Goal: Task Accomplishment & Management: Manage account settings

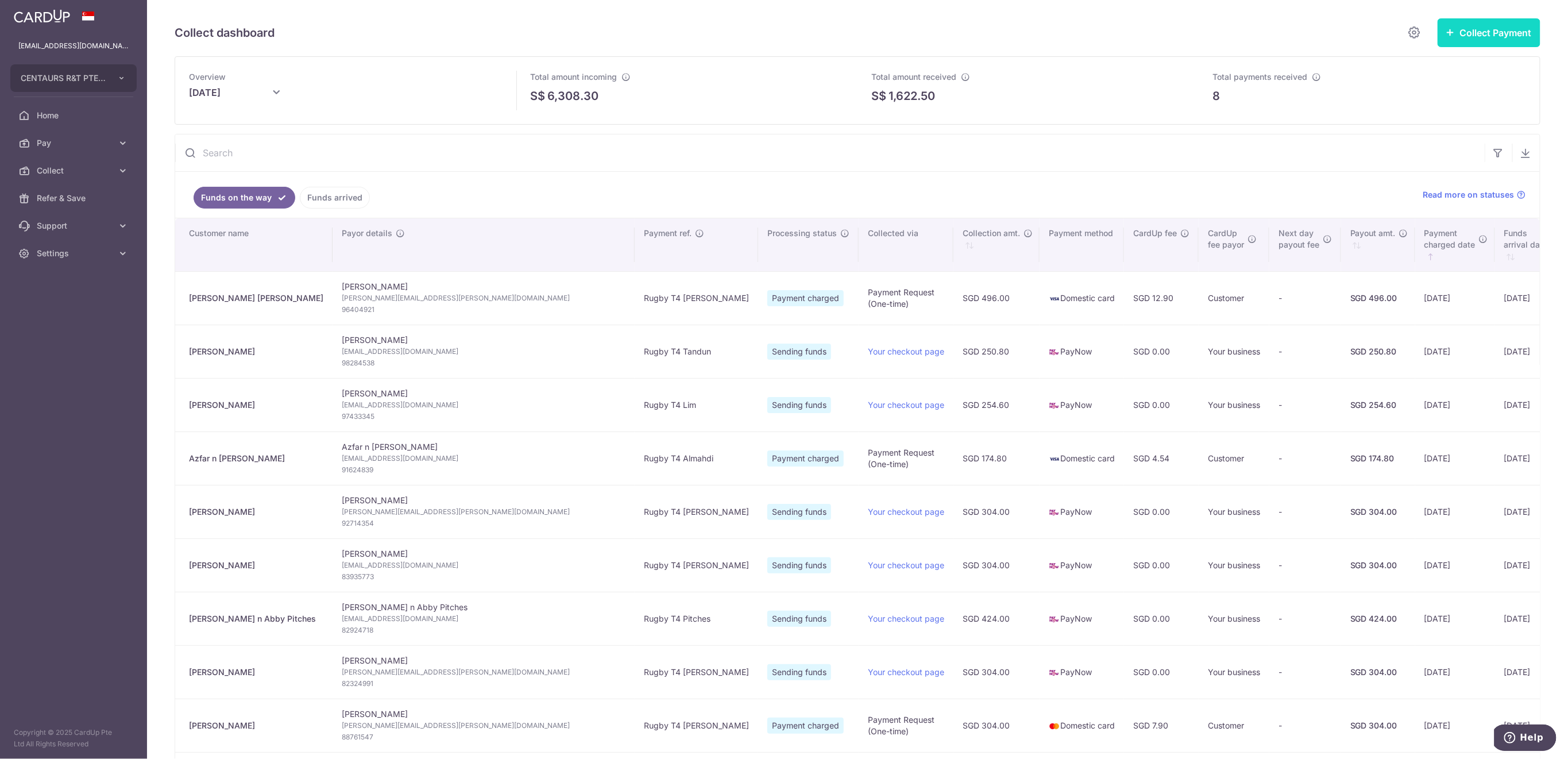
click at [1471, 39] on button "Collect Payment" at bounding box center [1488, 33] width 102 height 29
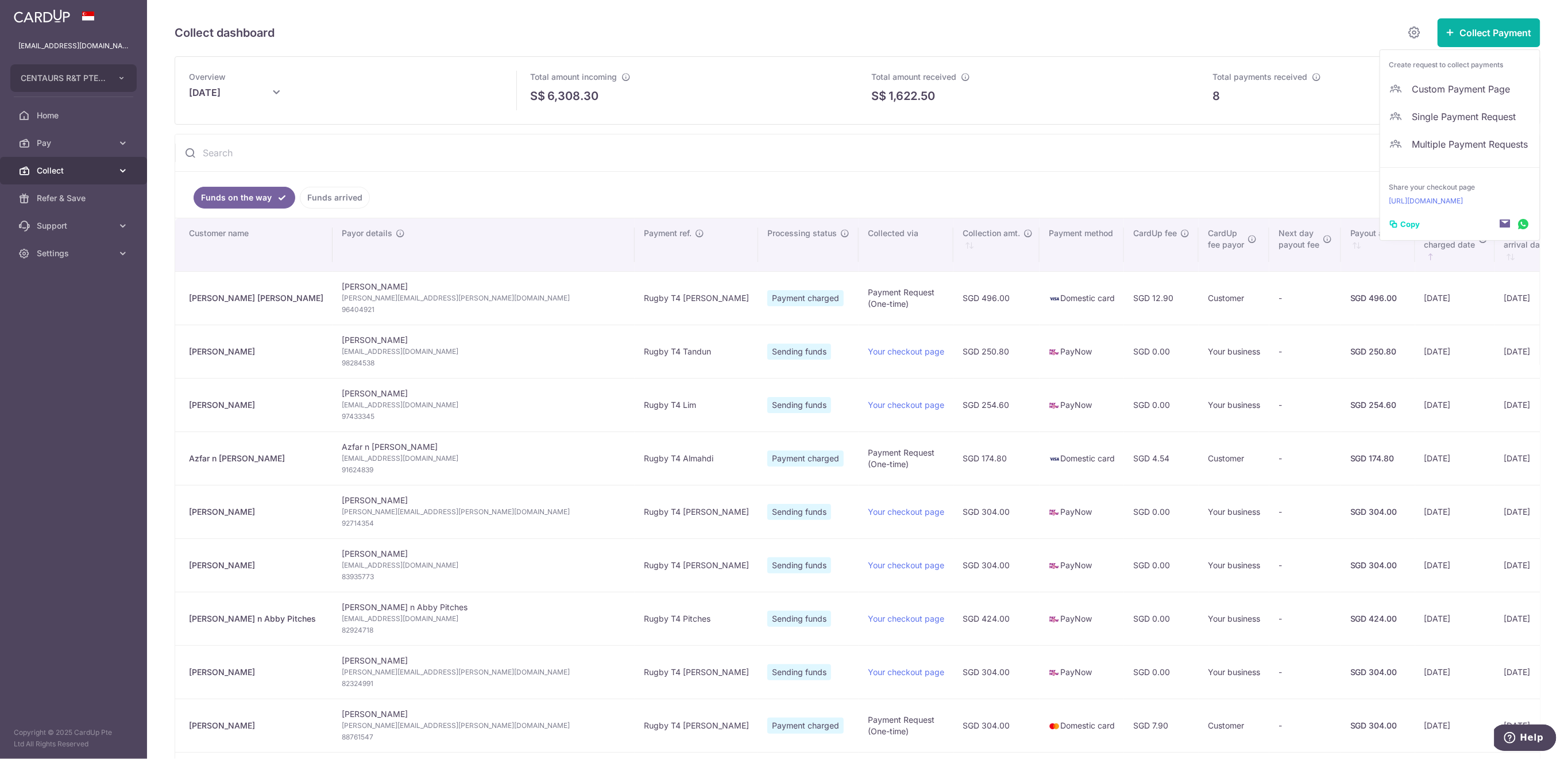
click at [78, 164] on span "Collect" at bounding box center [74, 170] width 76 height 11
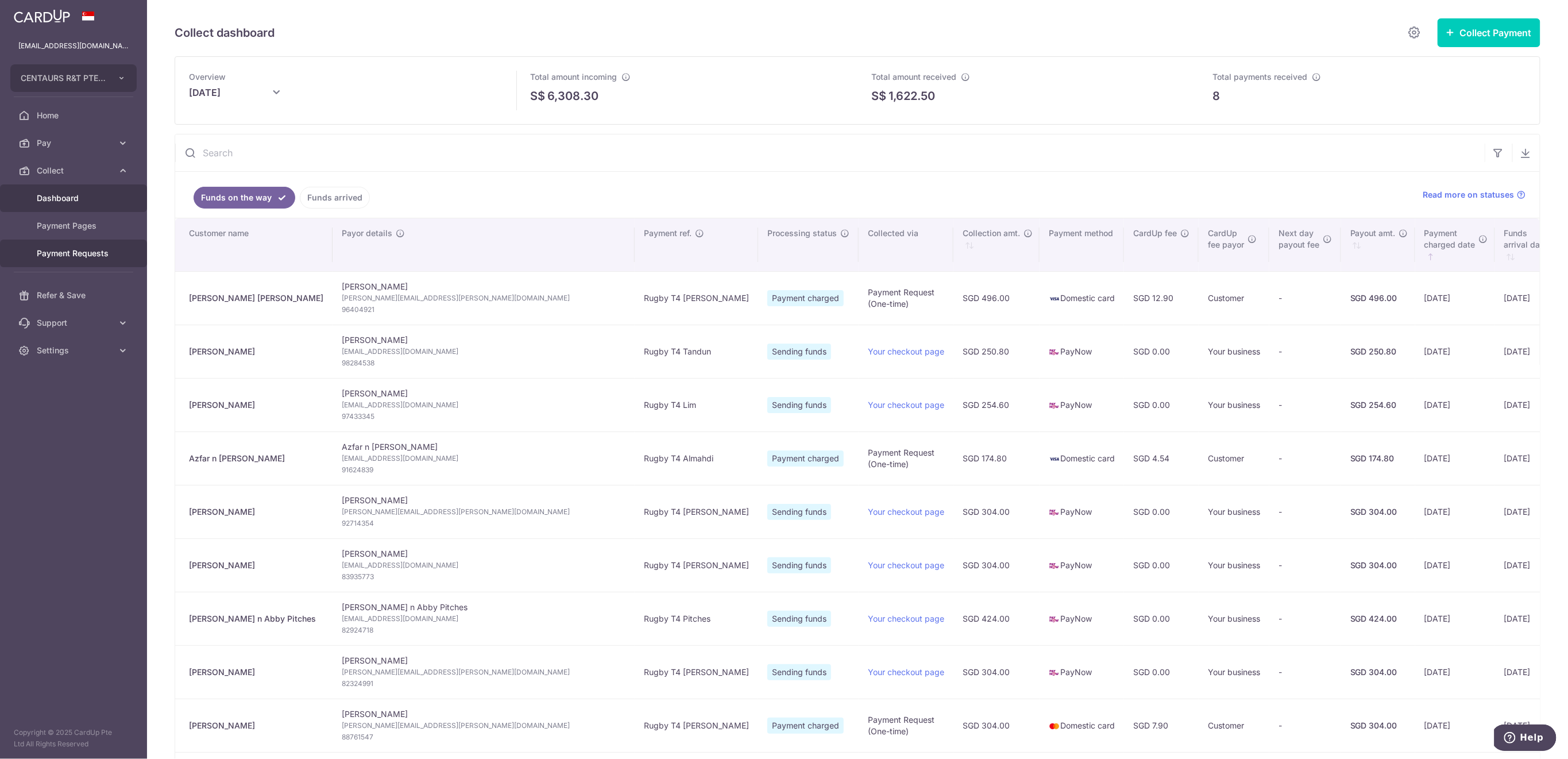
click at [84, 252] on span "Payment Requests" at bounding box center [74, 253] width 76 height 11
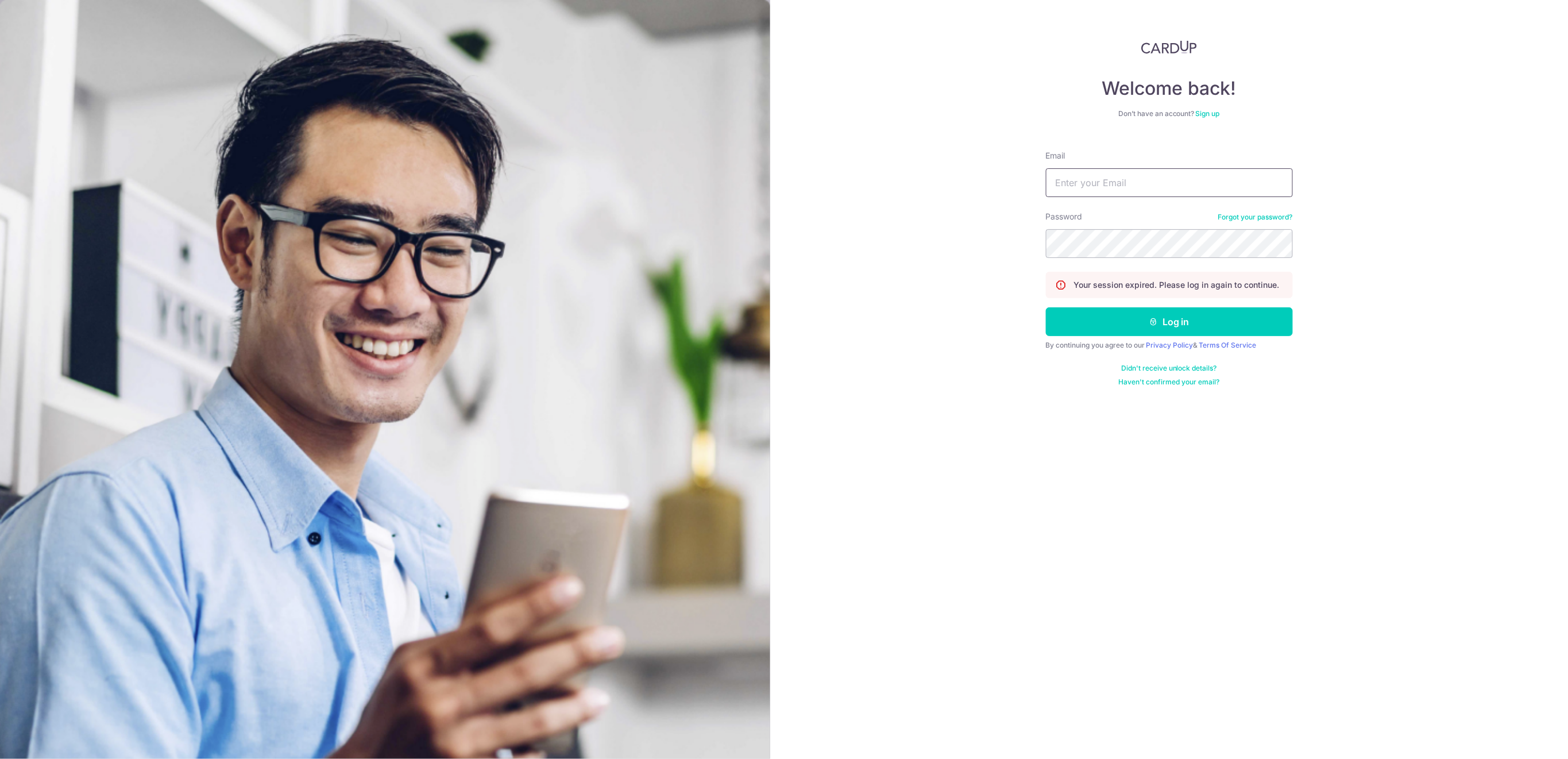
click at [1129, 183] on input "Email" at bounding box center [1169, 182] width 247 height 29
type input "[EMAIL_ADDRESS][DOMAIN_NAME]"
click at [1180, 319] on button "Log in" at bounding box center [1169, 321] width 247 height 29
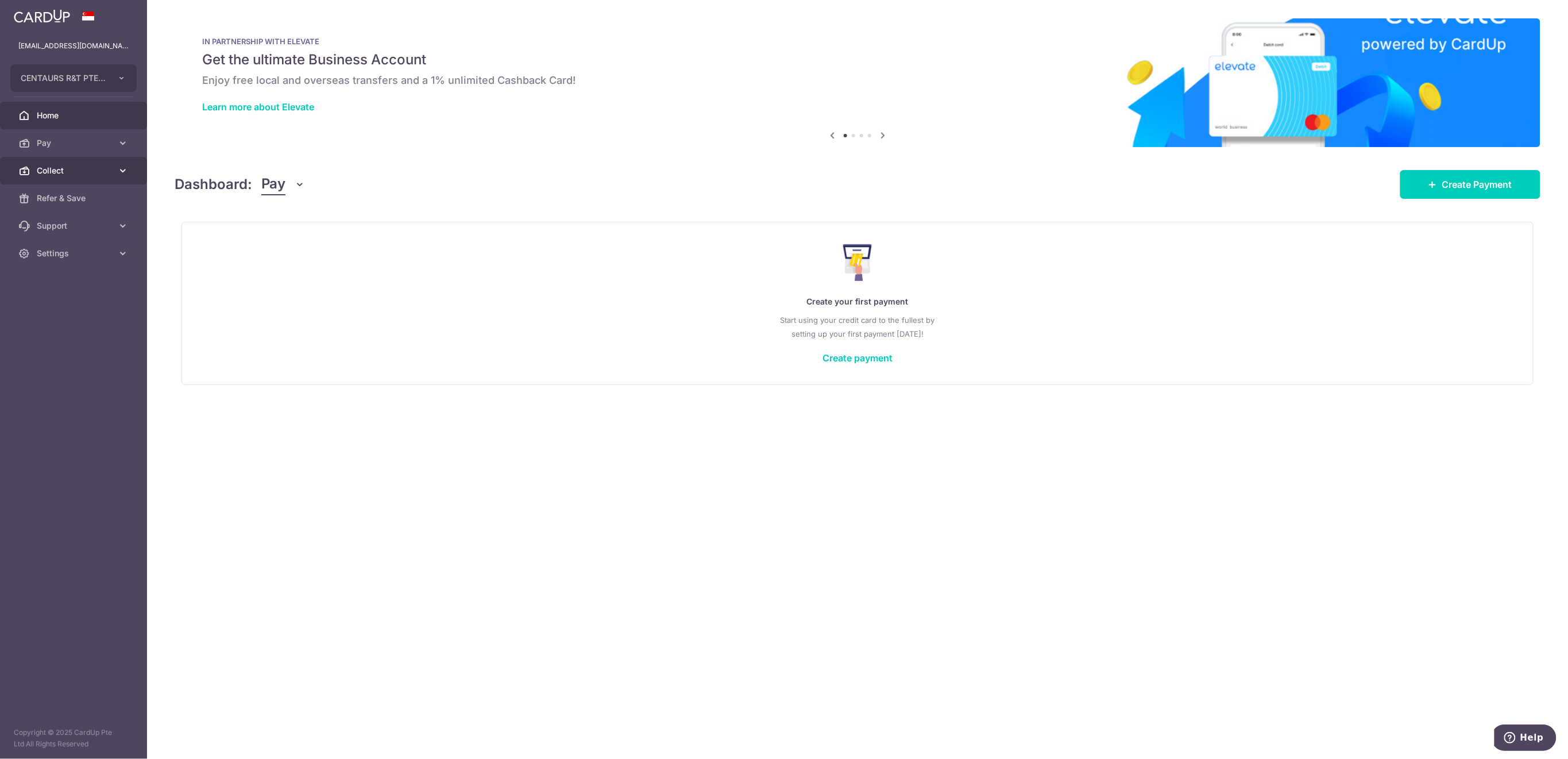
click at [88, 175] on span "Collect" at bounding box center [74, 170] width 76 height 11
click at [85, 247] on span "Payment Requests" at bounding box center [74, 253] width 76 height 11
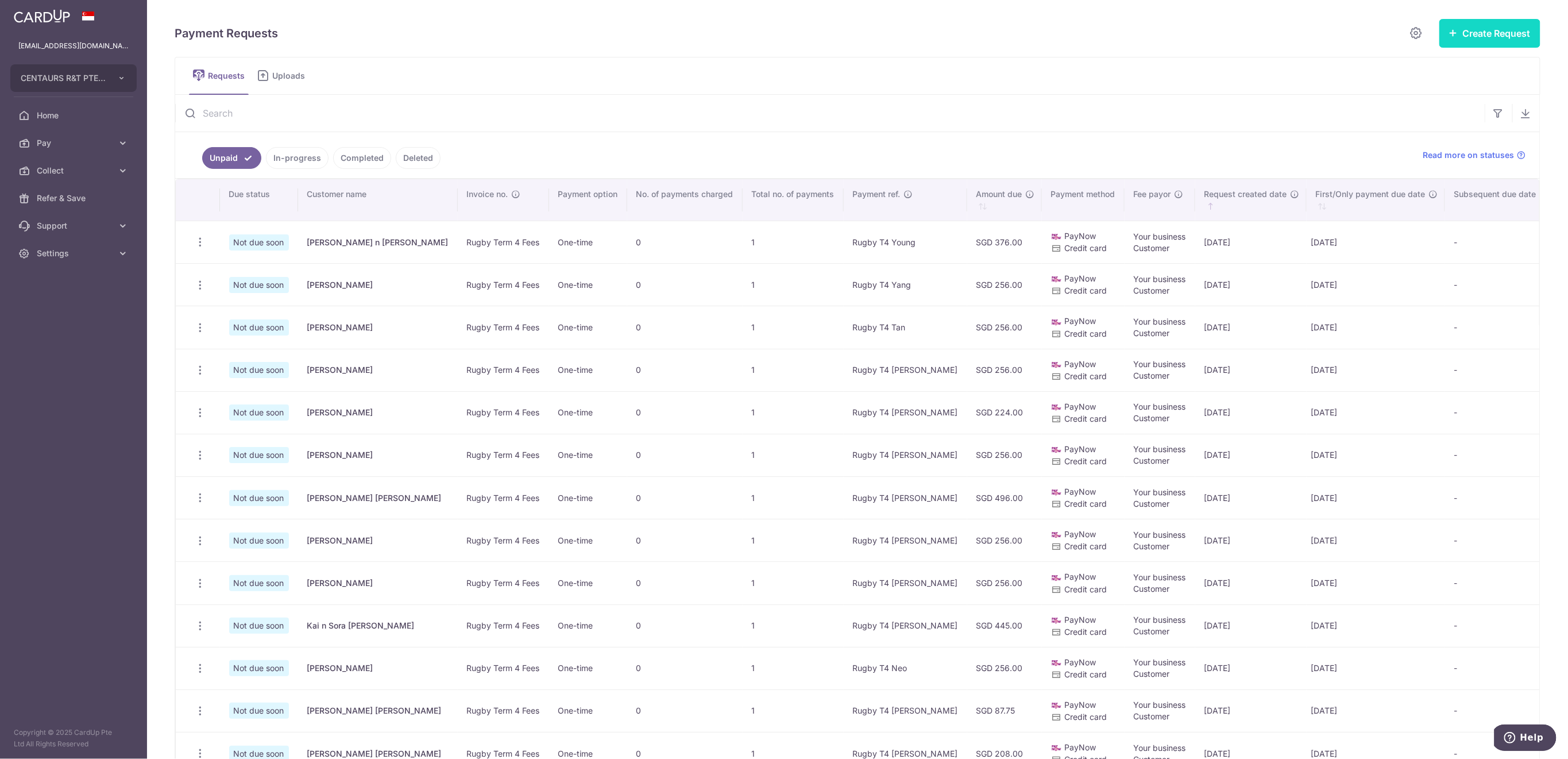
click at [1473, 37] on button "Create Request" at bounding box center [1490, 33] width 101 height 29
click at [1208, 73] on ul "Requests Uploads" at bounding box center [858, 76] width 1366 height 38
click at [285, 79] on span "Uploads" at bounding box center [292, 76] width 40 height 11
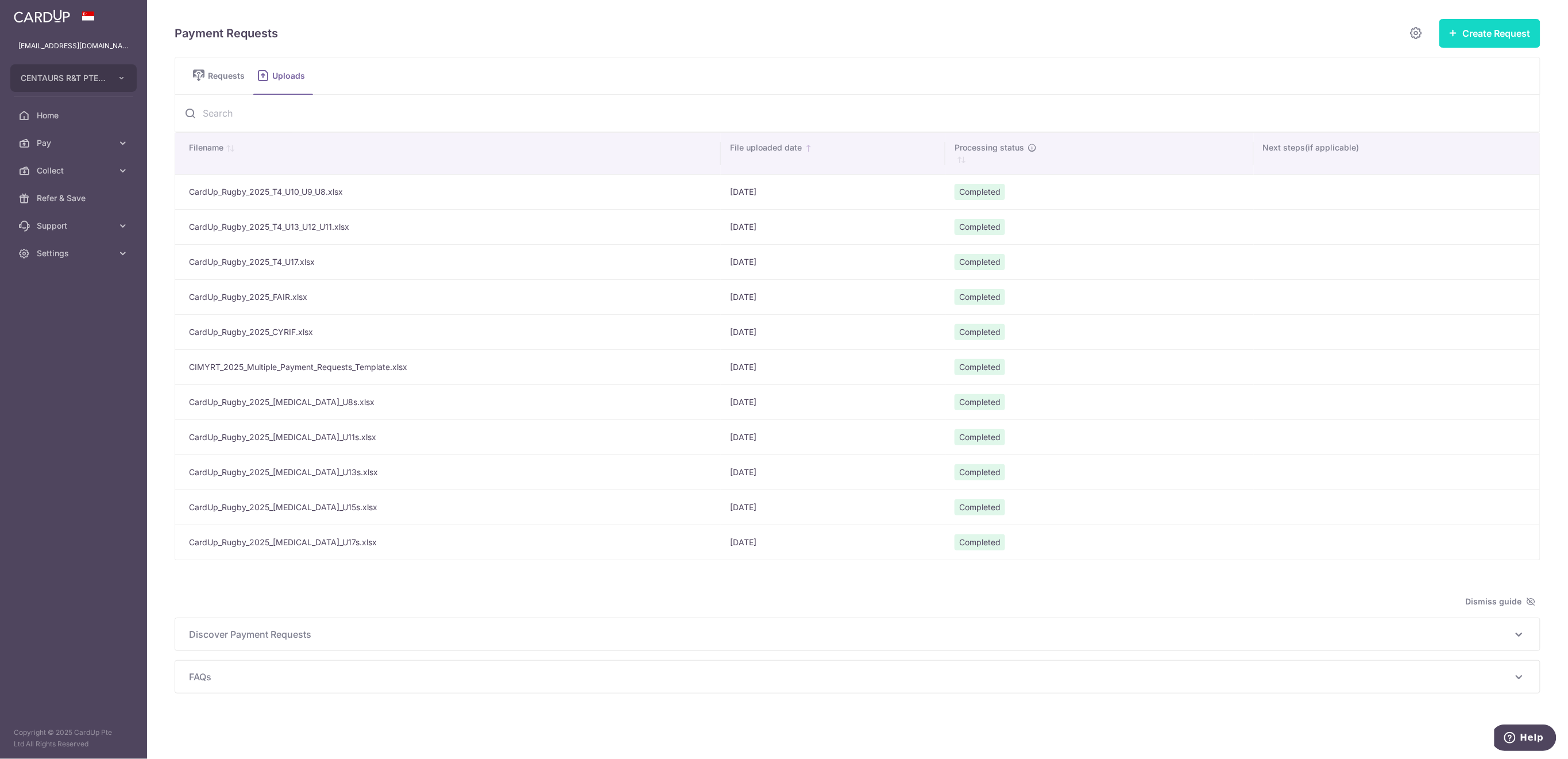
click at [1463, 38] on button "Create Request" at bounding box center [1490, 33] width 101 height 29
click at [1446, 93] on span "Multiple Requests" at bounding box center [1471, 96] width 118 height 14
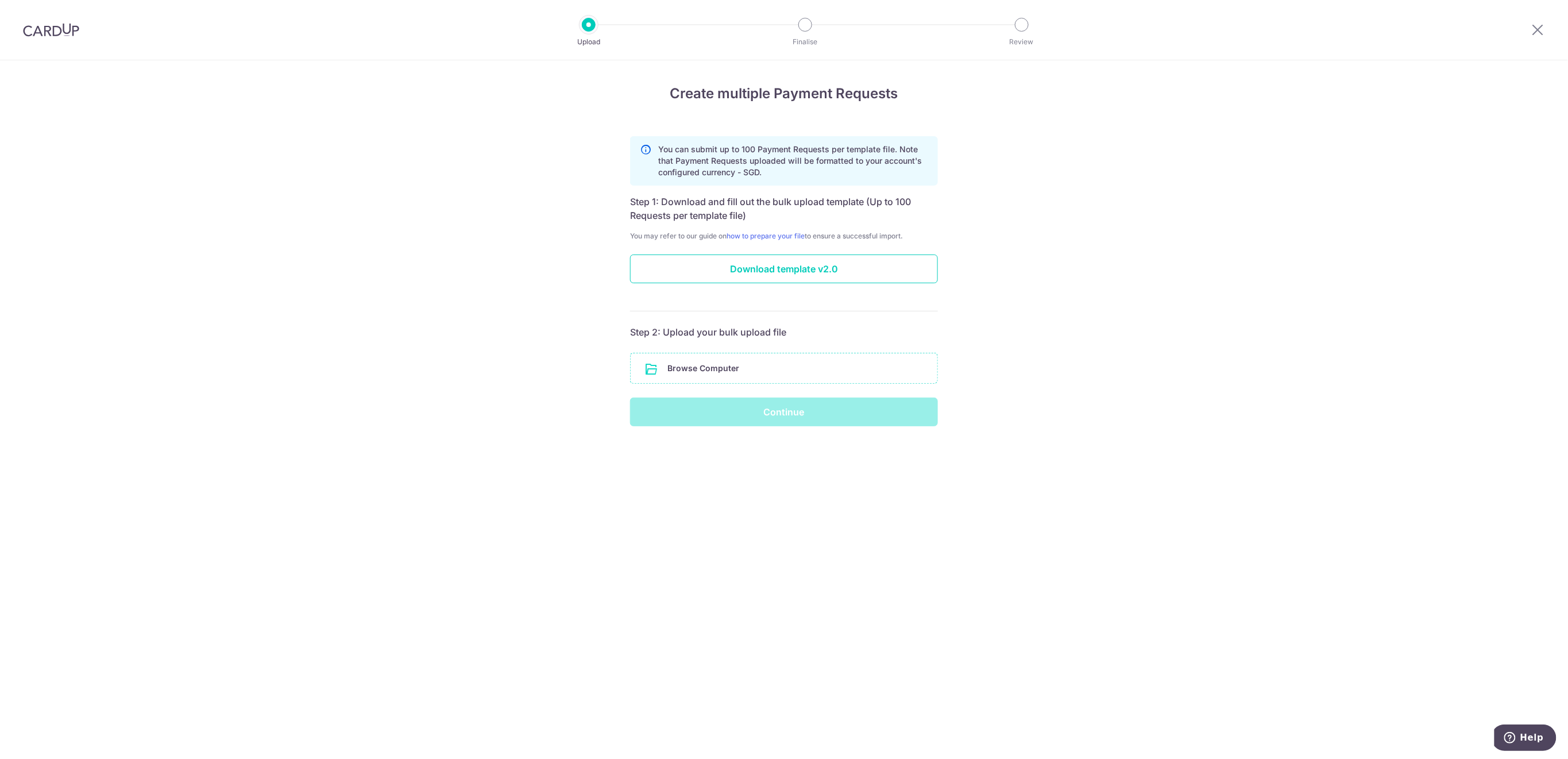
click at [784, 374] on input "file" at bounding box center [784, 368] width 306 height 30
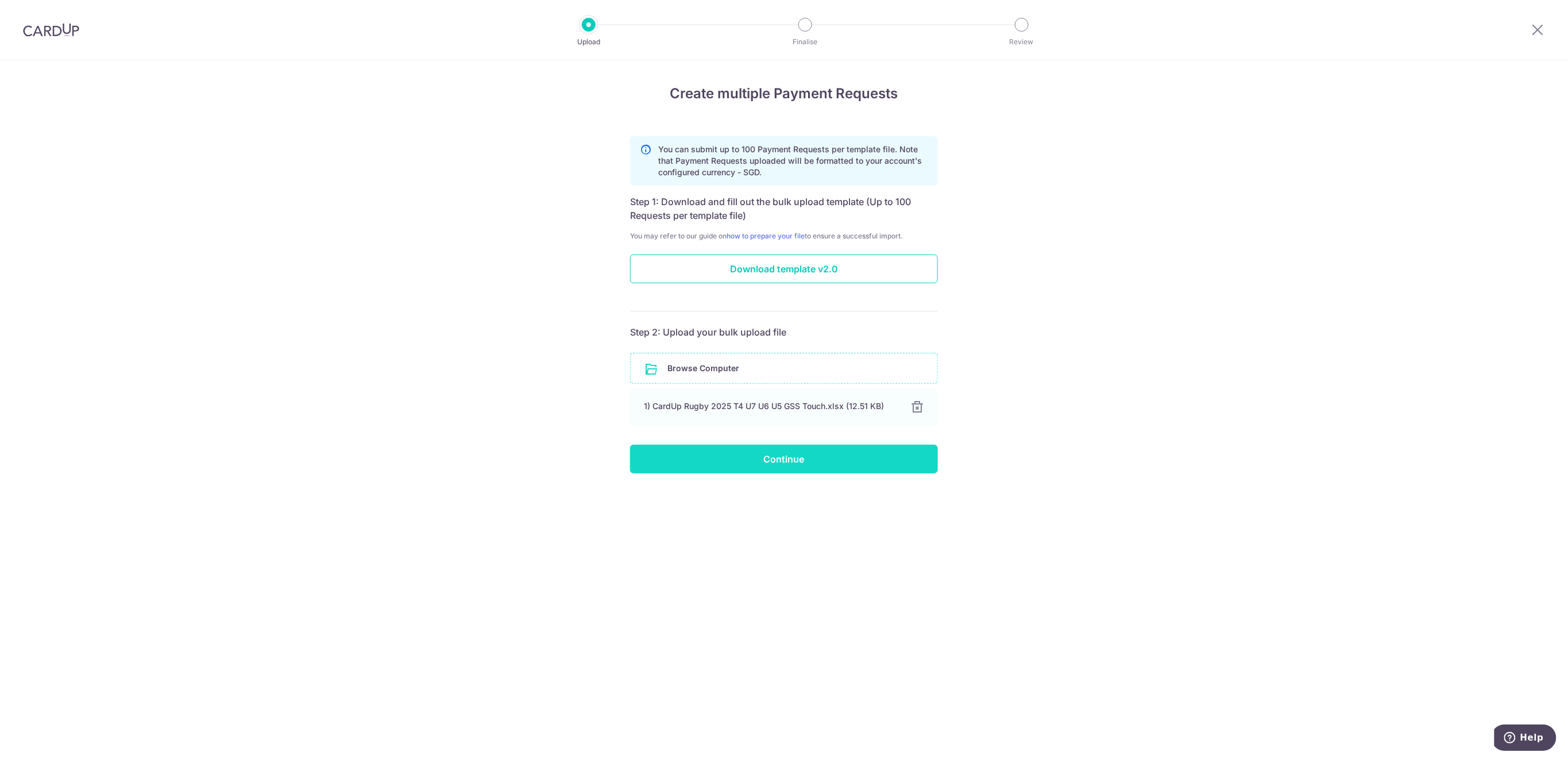
click at [806, 458] on input "Continue" at bounding box center [784, 458] width 308 height 29
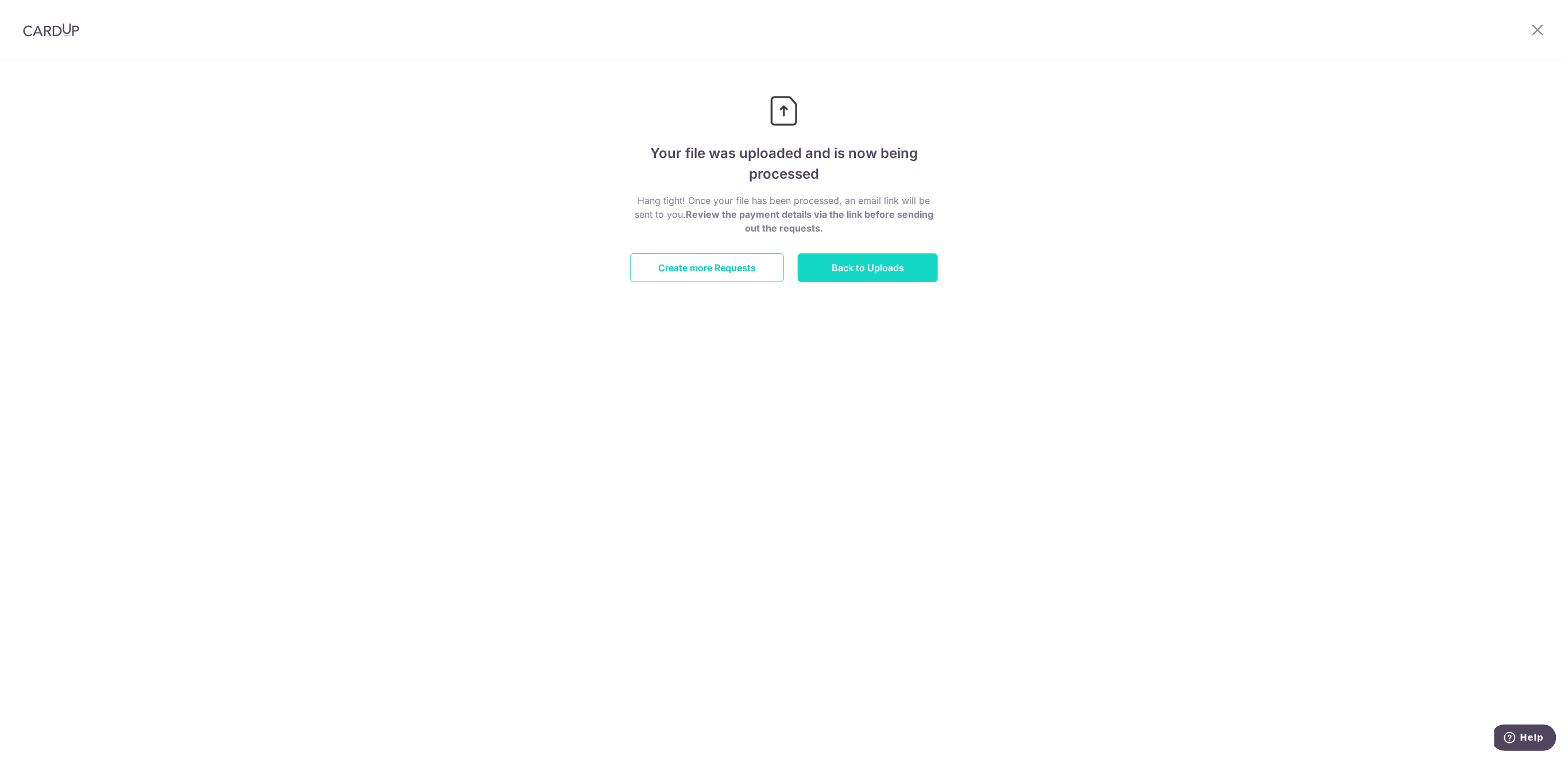
click at [868, 270] on link "Back to Uploads" at bounding box center [867, 268] width 140 height 29
click at [678, 270] on link "Create more Requests" at bounding box center [707, 268] width 154 height 29
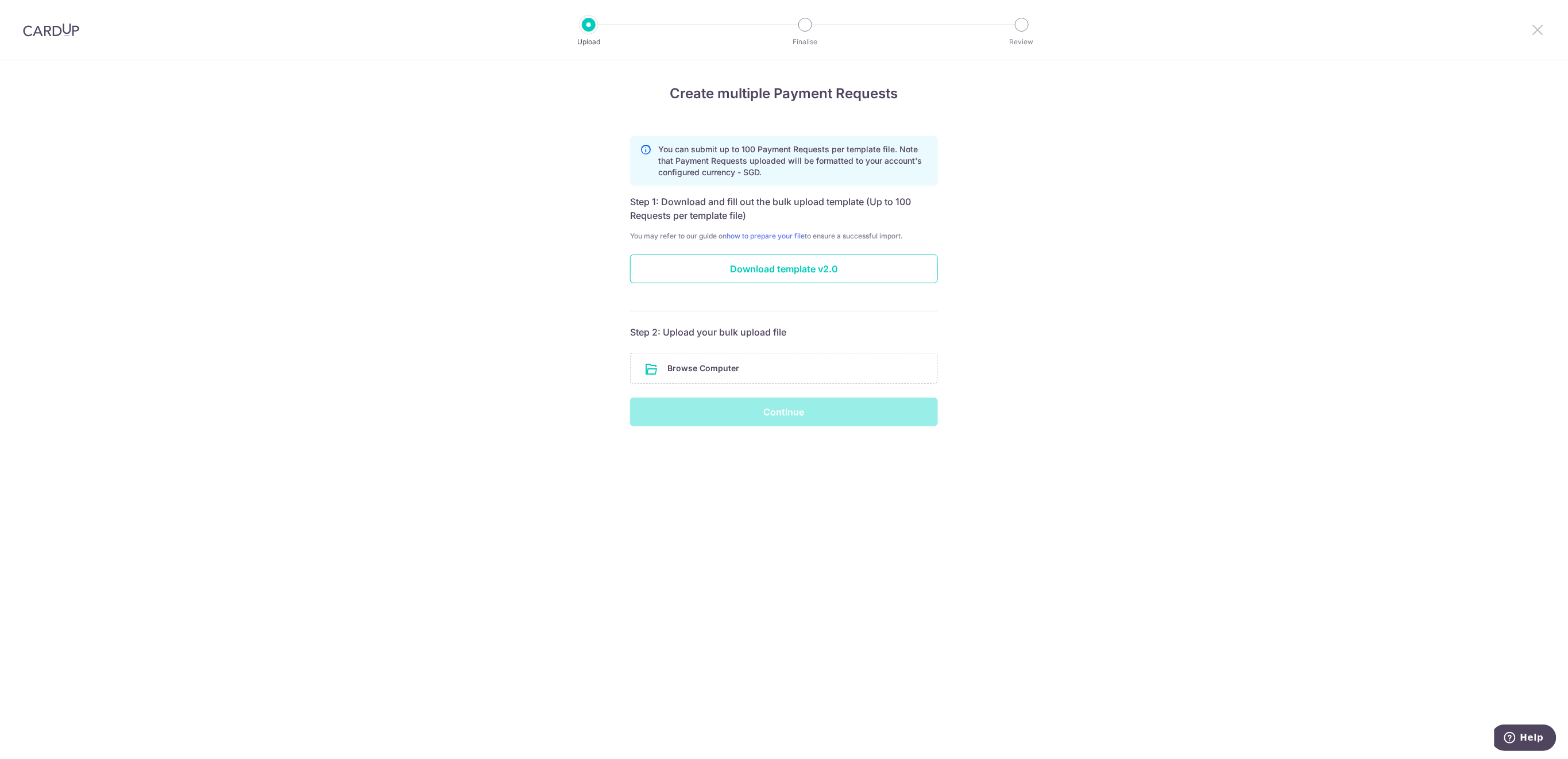
click at [1536, 32] on icon at bounding box center [1538, 29] width 14 height 14
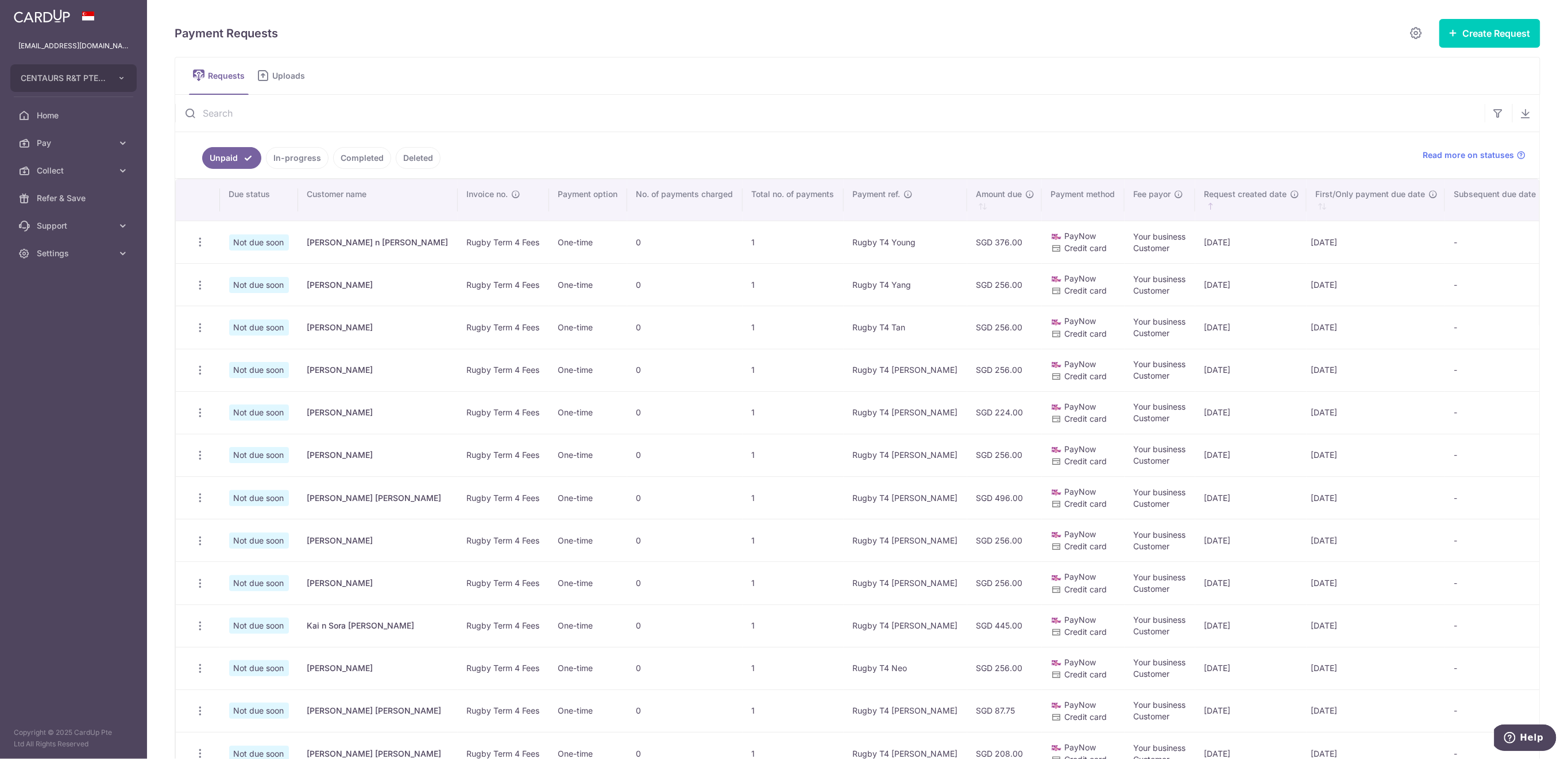
click at [283, 73] on span "Uploads" at bounding box center [292, 76] width 40 height 11
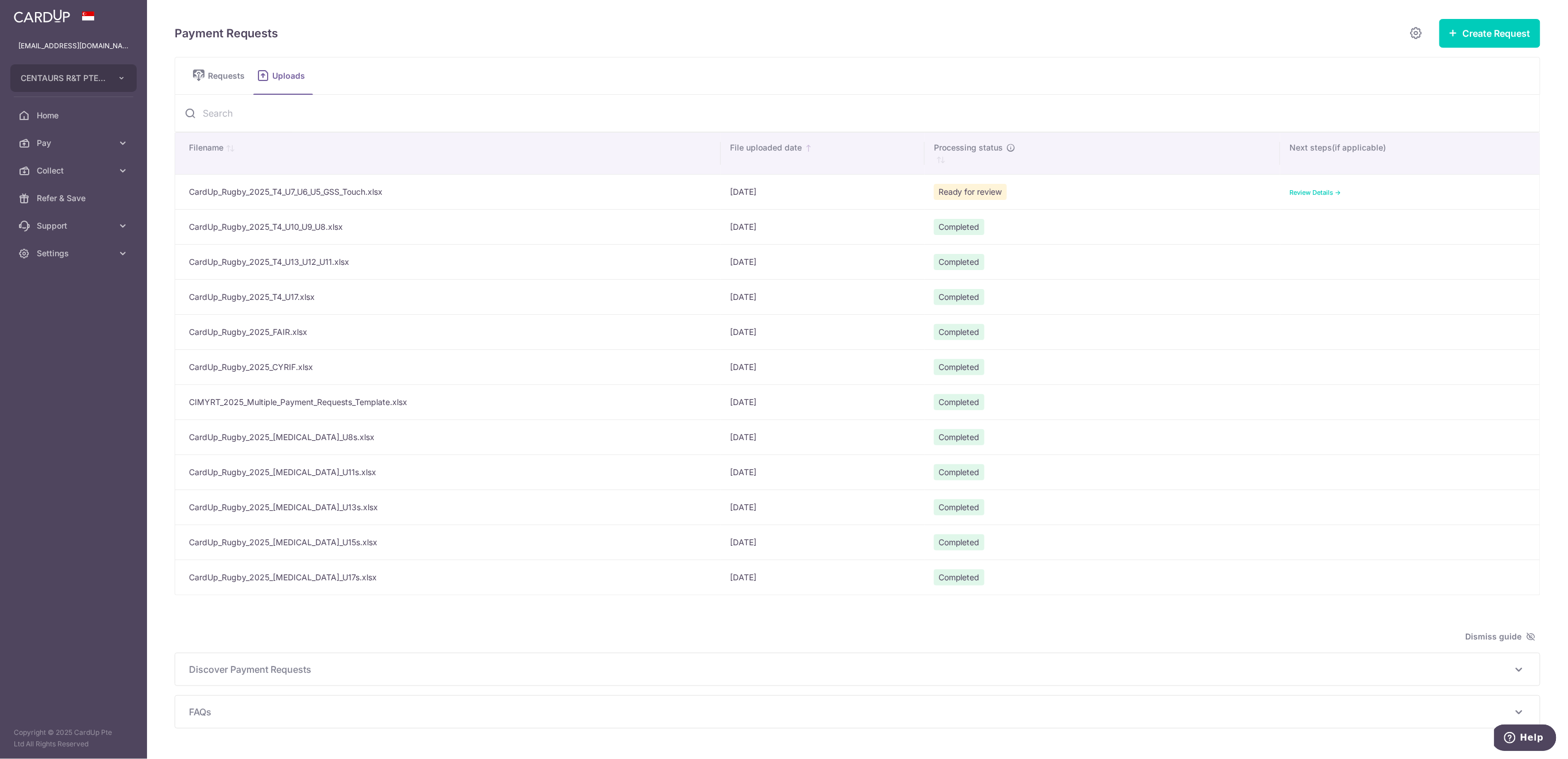
click at [1304, 189] on link "Review Details ->" at bounding box center [1315, 193] width 52 height 8
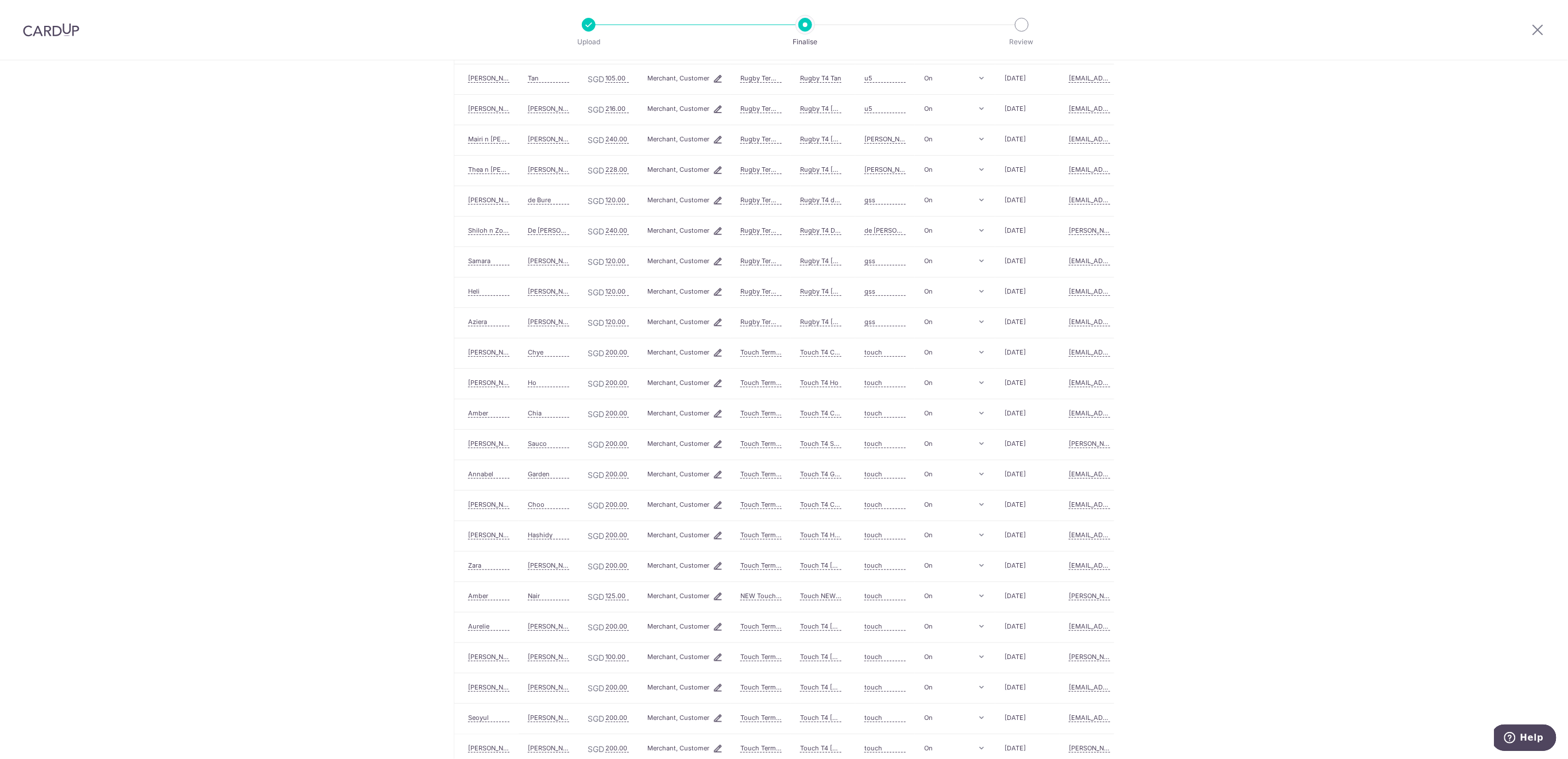
scroll to position [926, 0]
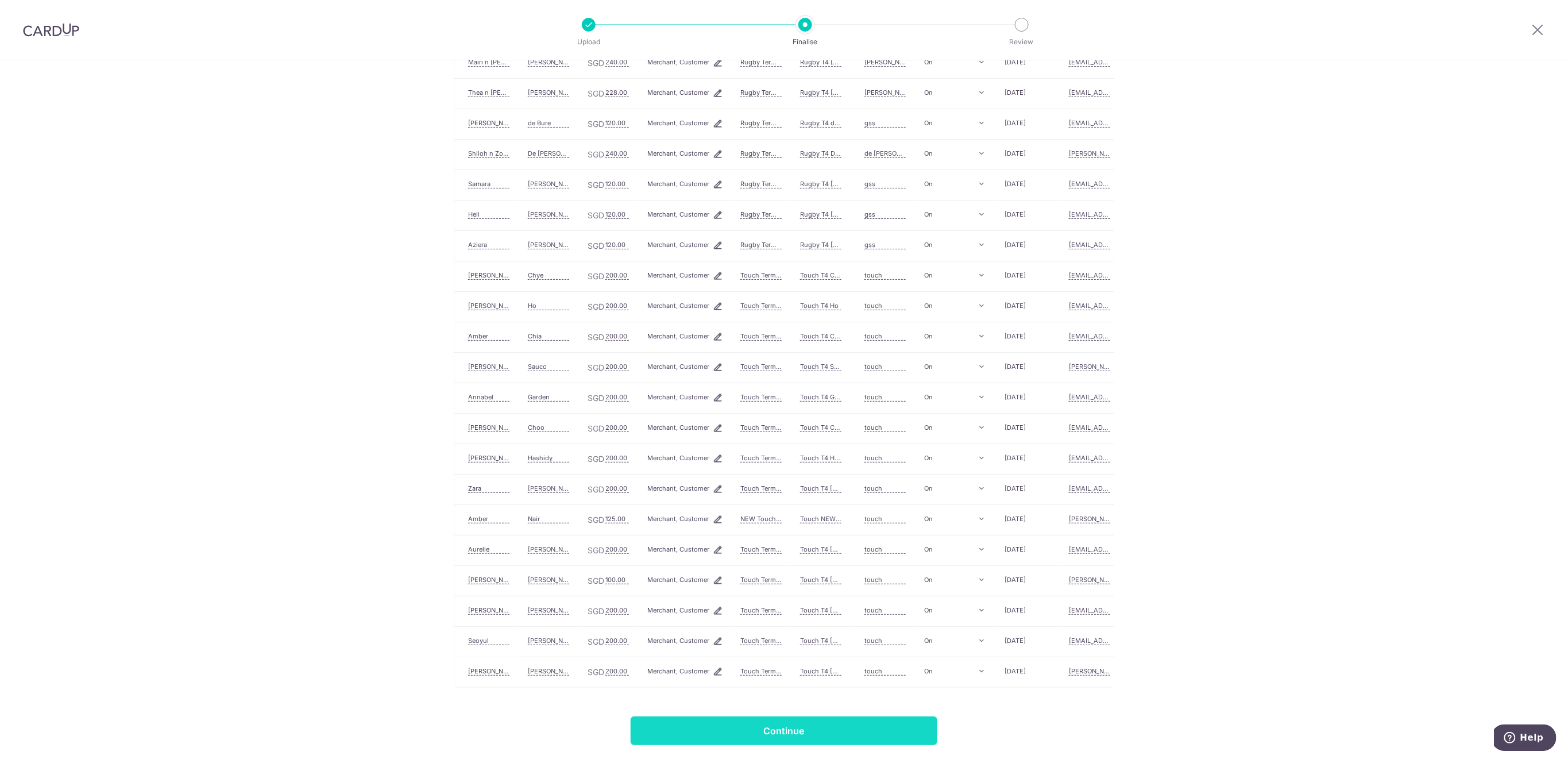
click at [837, 734] on input "Continue" at bounding box center [784, 730] width 306 height 29
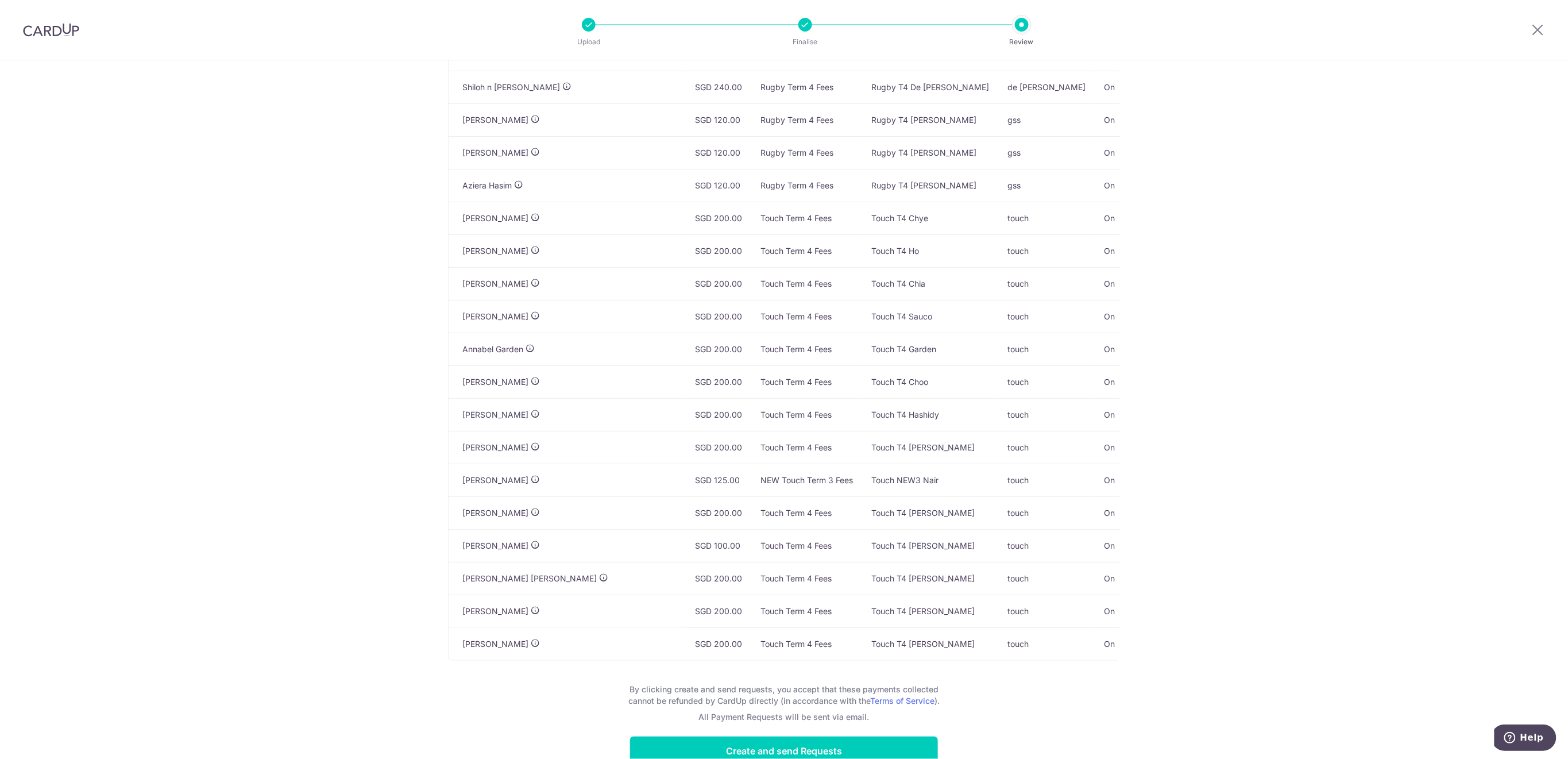
scroll to position [60, 0]
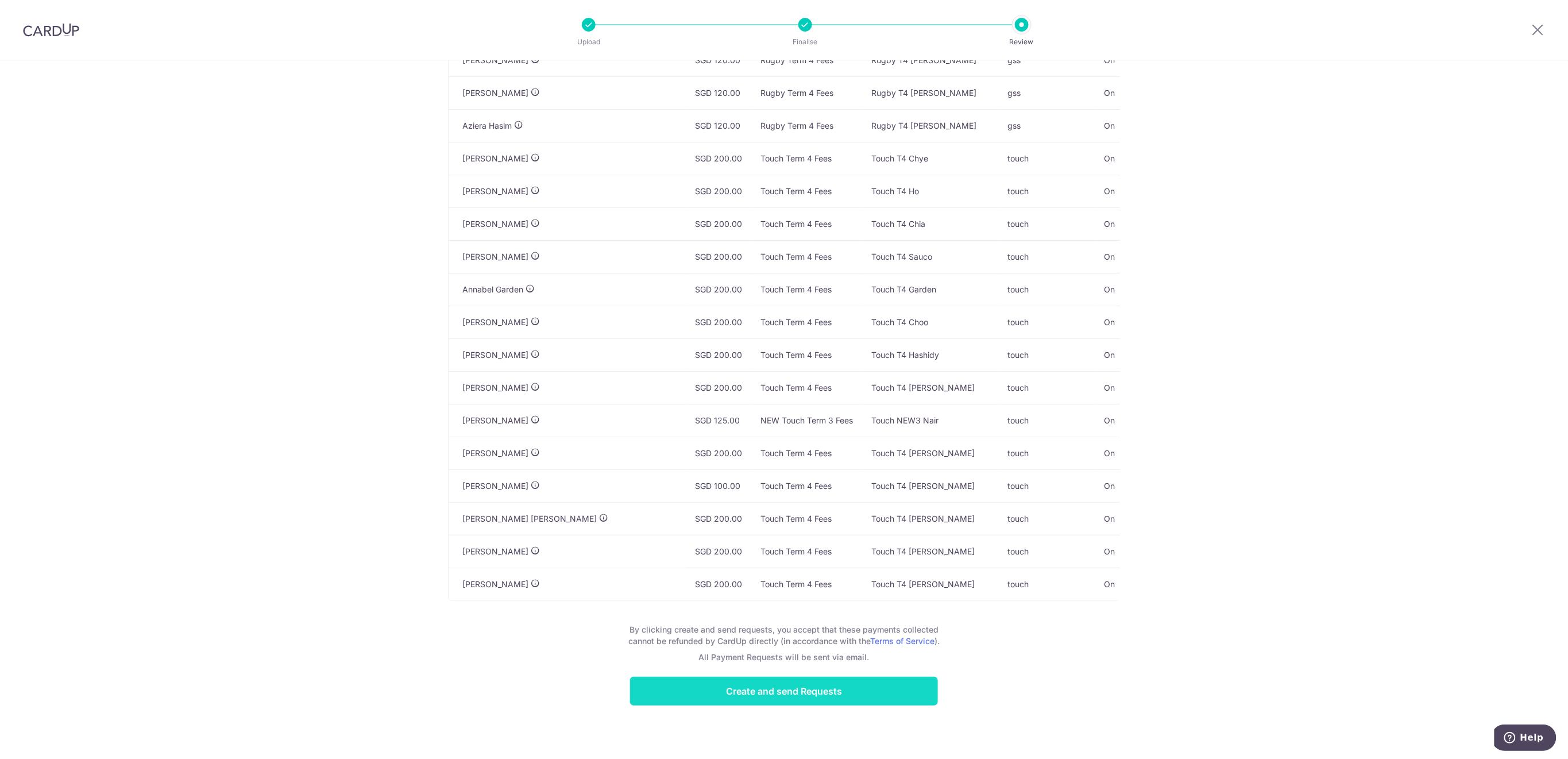
click at [887, 689] on input "Create and send Requests" at bounding box center [784, 690] width 308 height 29
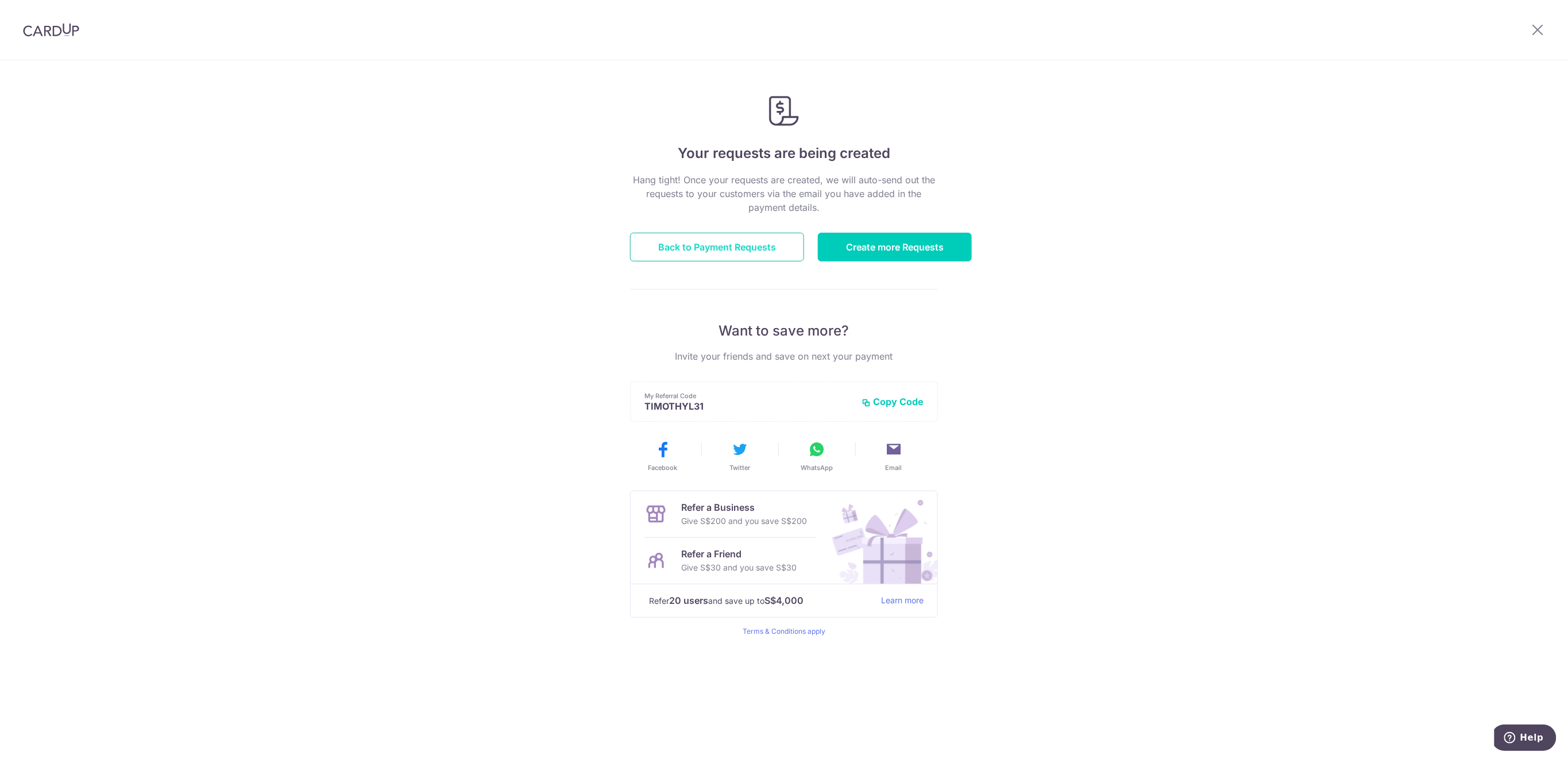
click at [748, 251] on link "Back to Payment Requests" at bounding box center [717, 247] width 174 height 29
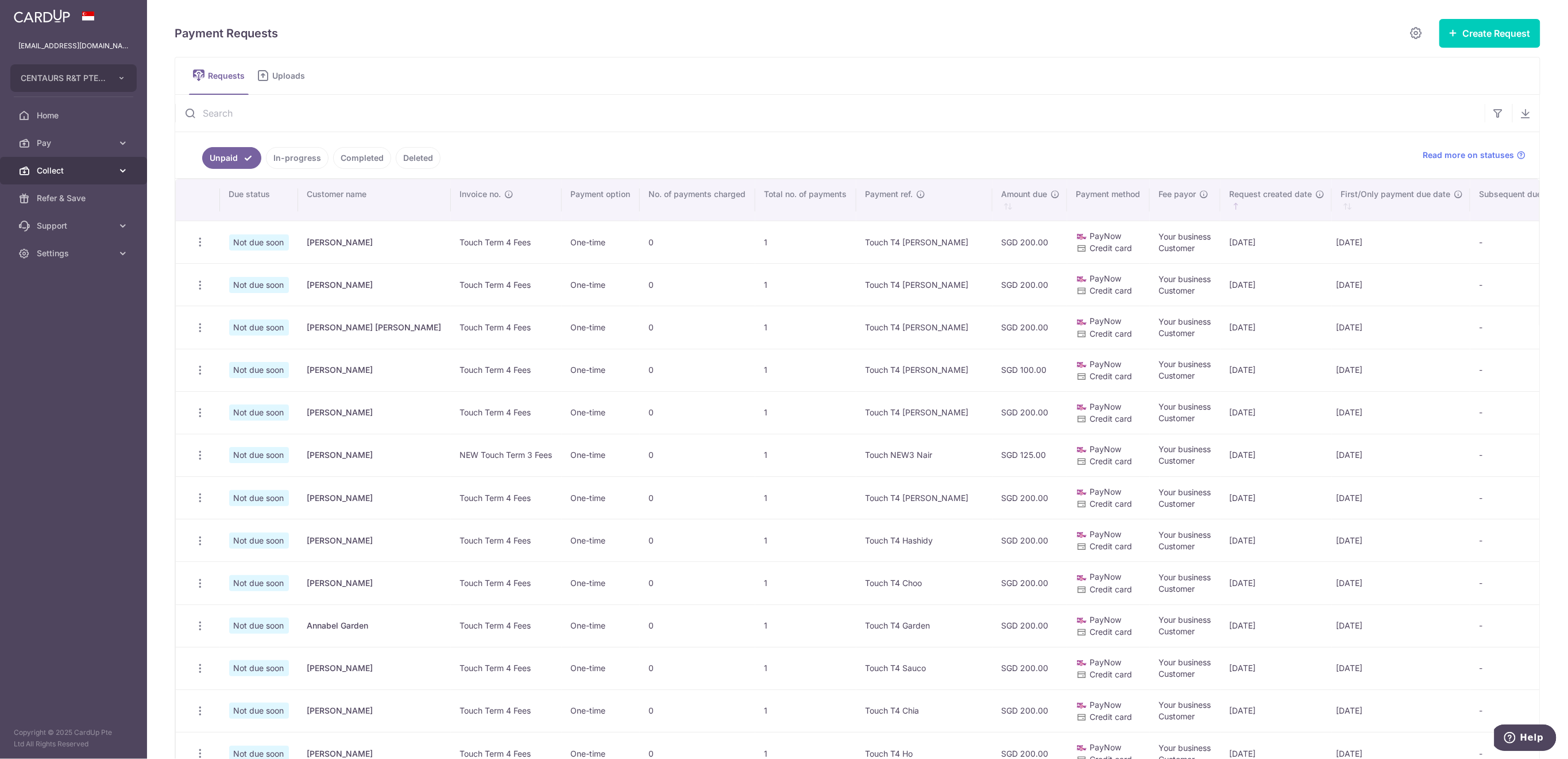
click at [75, 168] on span "Collect" at bounding box center [74, 170] width 76 height 11
click at [77, 200] on span "Dashboard" at bounding box center [74, 198] width 76 height 11
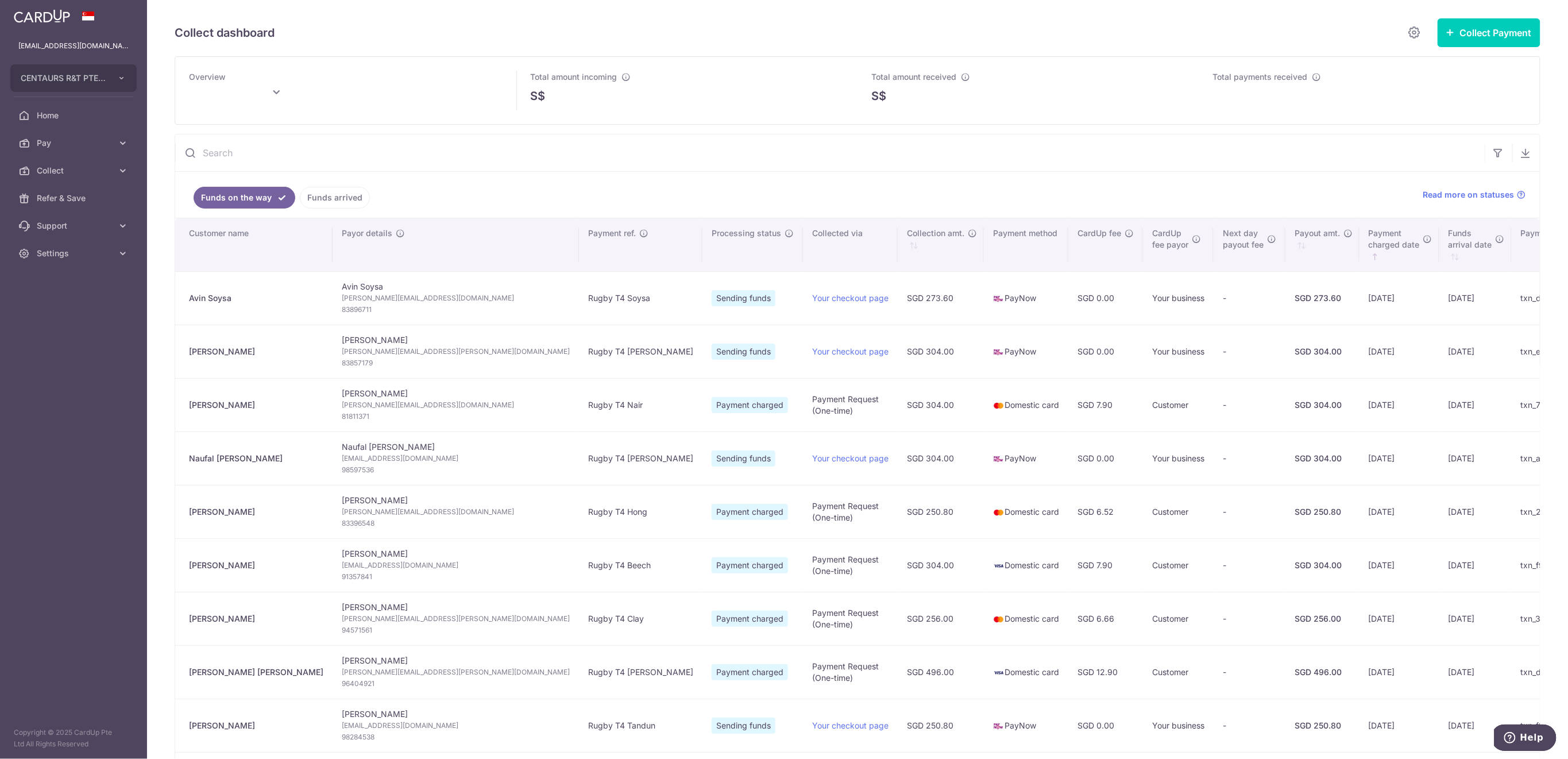
type input "October 2025"
click at [348, 198] on link "Funds arrived" at bounding box center [334, 197] width 70 height 22
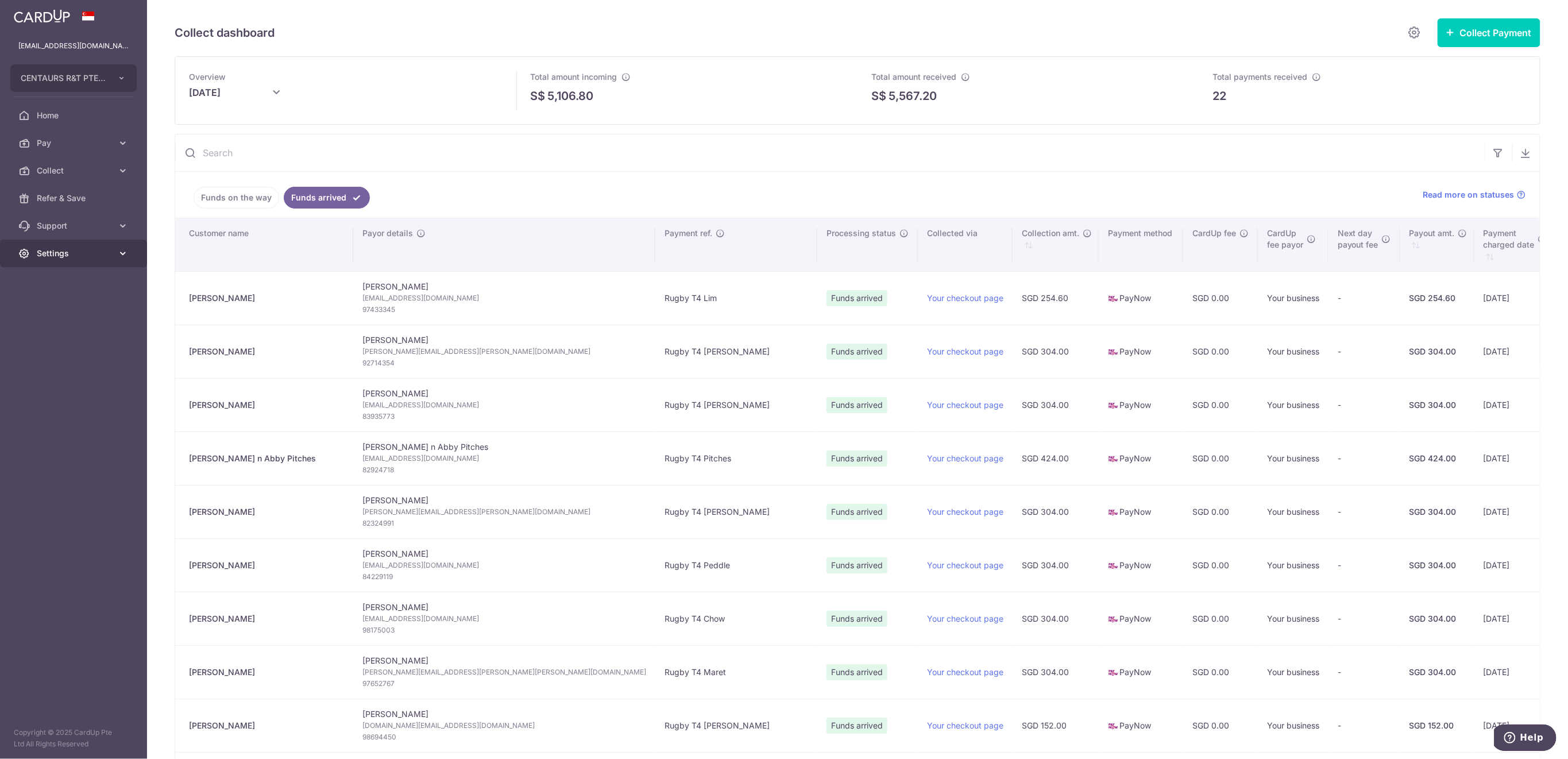
click at [95, 258] on span "Settings" at bounding box center [74, 253] width 76 height 11
click at [92, 306] on span "Logout" at bounding box center [74, 308] width 76 height 11
